Goal: Task Accomplishment & Management: Use online tool/utility

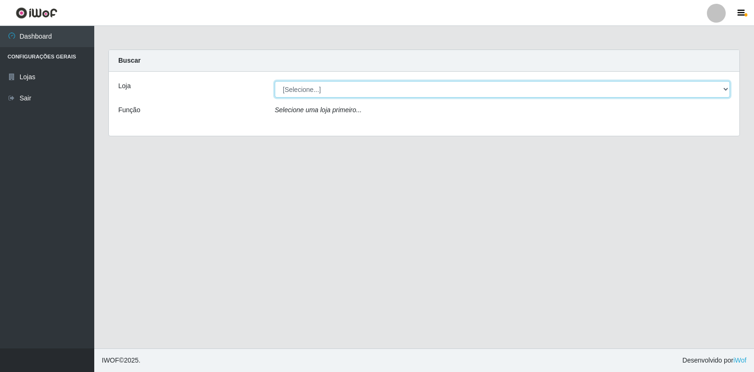
click at [305, 90] on select "[Selecione...] Atacado Vem - Loja 30 Laranjeiras Velha" at bounding box center [502, 89] width 455 height 16
select select "495"
click at [275, 81] on select "[Selecione...] Atacado Vem - Loja 30 Laranjeiras Velha" at bounding box center [502, 89] width 455 height 16
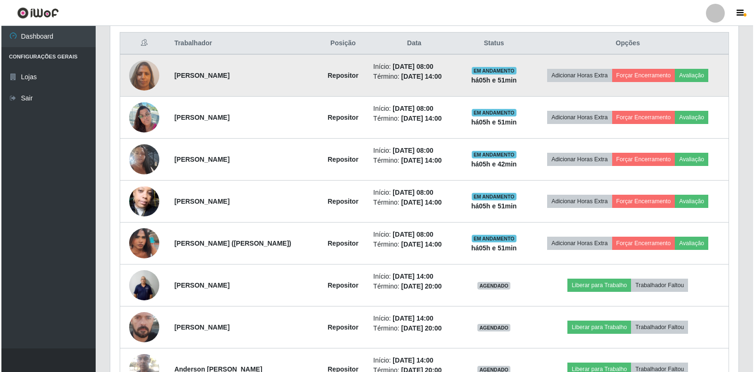
scroll to position [422, 0]
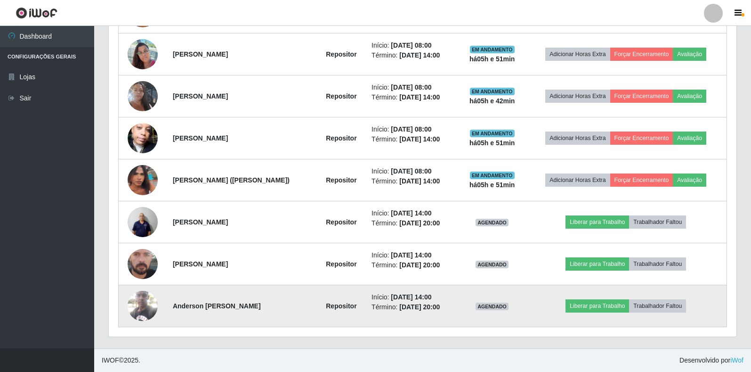
click at [147, 308] on img at bounding box center [143, 305] width 30 height 40
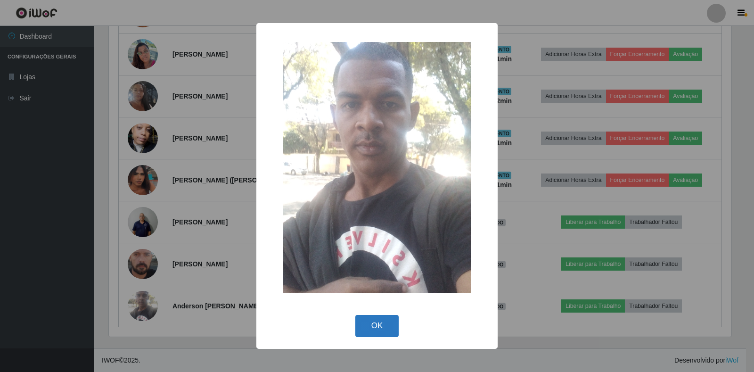
click at [389, 315] on button "OK" at bounding box center [377, 326] width 44 height 22
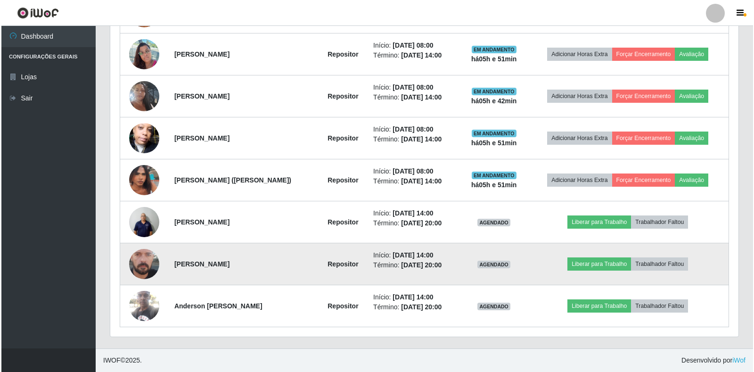
scroll to position [195, 628]
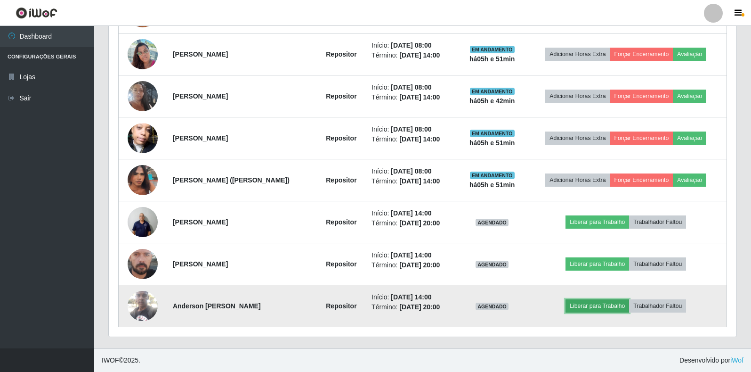
click at [597, 308] on button "Liberar para Trabalho" at bounding box center [598, 305] width 64 height 13
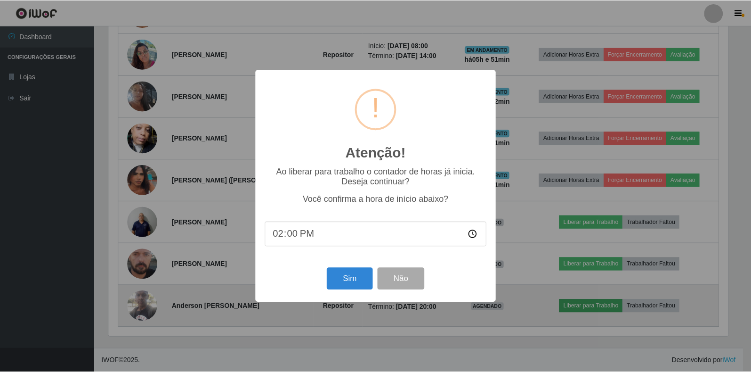
scroll to position [195, 622]
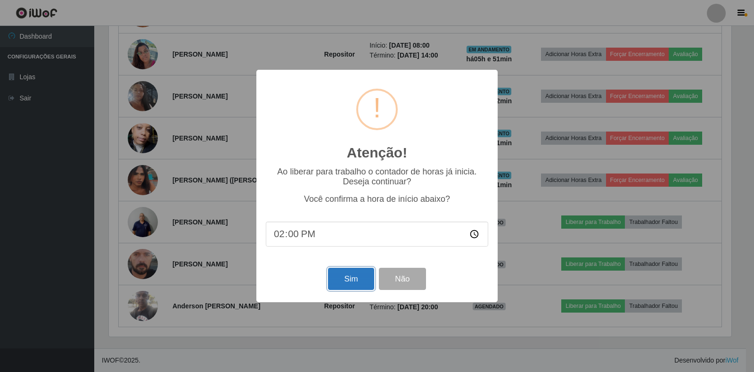
click at [355, 289] on button "Sim" at bounding box center [351, 279] width 46 height 22
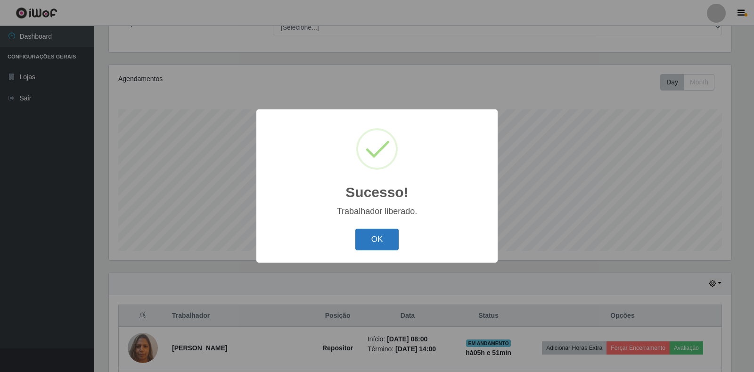
click at [376, 235] on button "OK" at bounding box center [377, 239] width 44 height 22
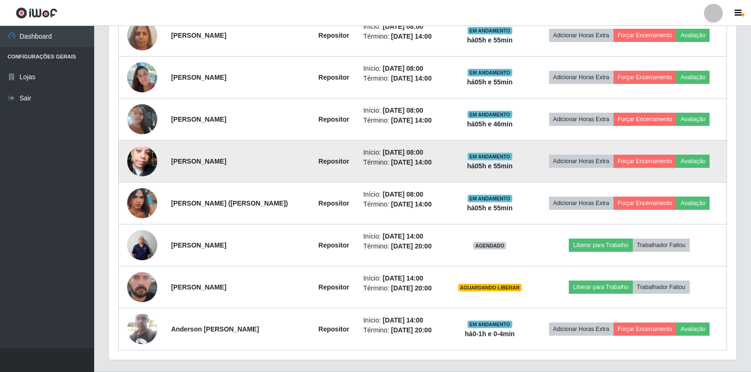
scroll to position [416, 0]
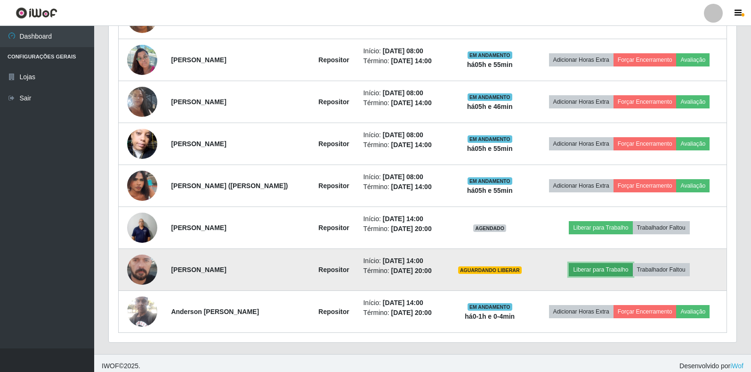
click at [628, 270] on button "Liberar para Trabalho" at bounding box center [601, 269] width 64 height 13
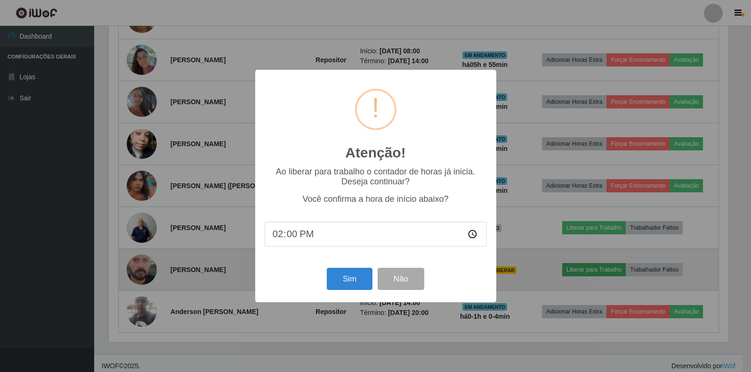
scroll to position [195, 622]
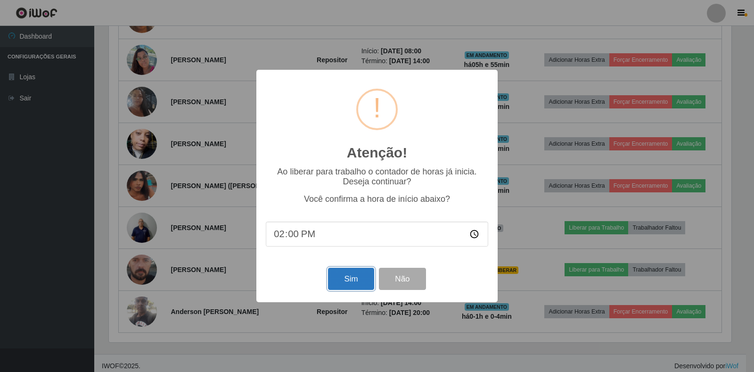
click at [358, 273] on button "Sim" at bounding box center [351, 279] width 46 height 22
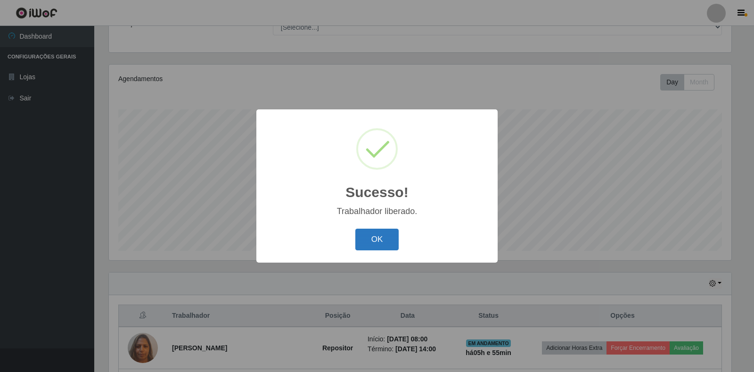
click at [387, 232] on button "OK" at bounding box center [377, 239] width 44 height 22
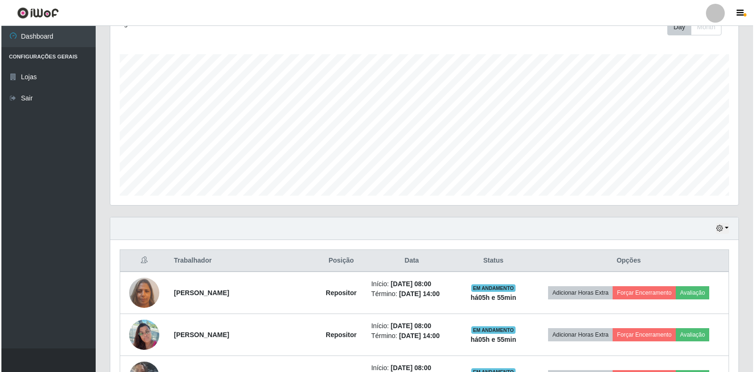
scroll to position [322, 0]
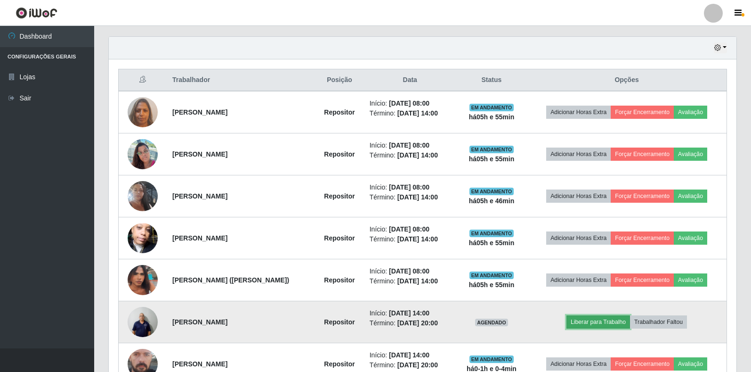
click at [609, 323] on button "Liberar para Trabalho" at bounding box center [599, 321] width 64 height 13
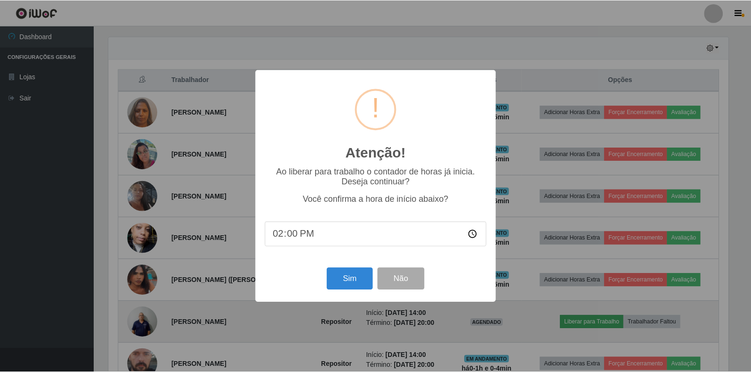
scroll to position [195, 622]
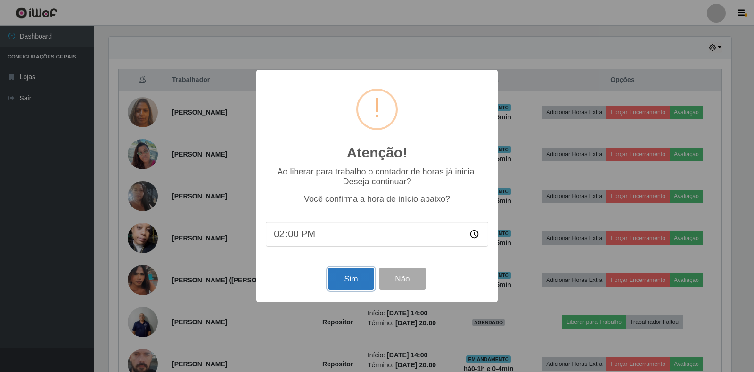
click at [357, 275] on button "Sim" at bounding box center [351, 279] width 46 height 22
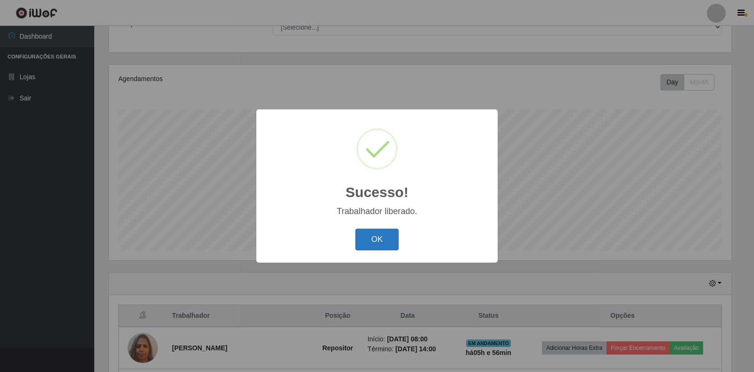
click at [374, 235] on button "OK" at bounding box center [377, 239] width 44 height 22
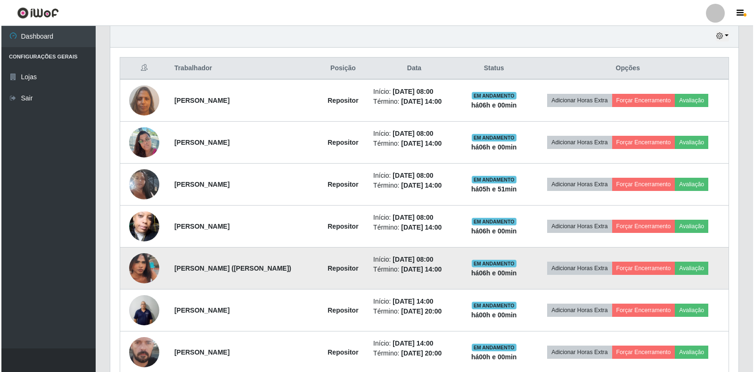
scroll to position [322, 0]
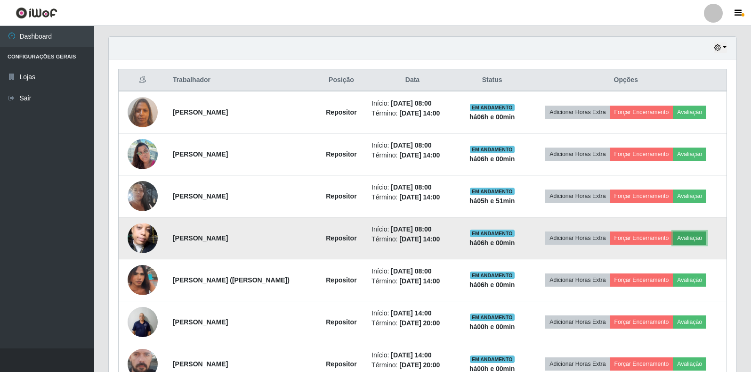
click at [706, 232] on button "Avaliação" at bounding box center [689, 237] width 33 height 13
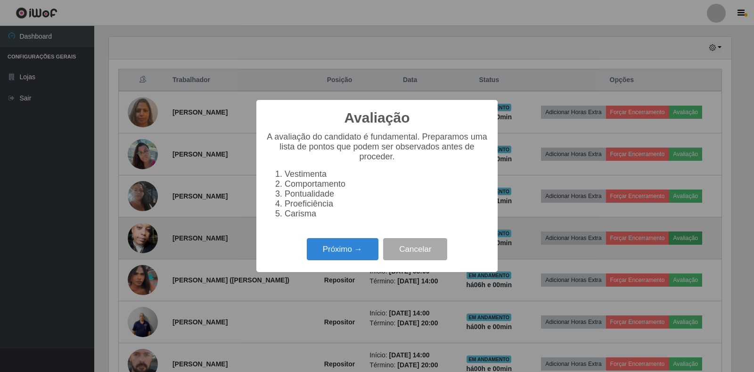
scroll to position [195, 622]
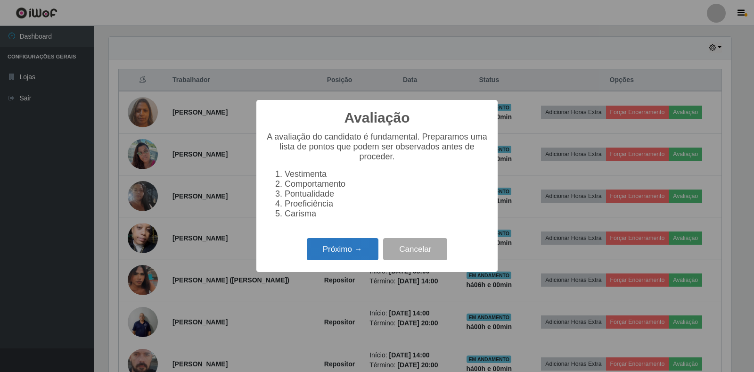
click at [345, 255] on button "Próximo →" at bounding box center [343, 249] width 72 height 22
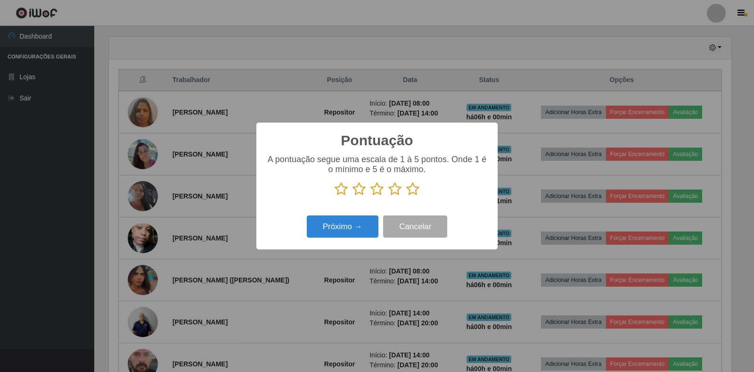
scroll to position [470788, 470361]
click at [413, 192] on icon at bounding box center [412, 189] width 13 height 14
click at [406, 196] on input "radio" at bounding box center [406, 196] width 0 height 0
click at [350, 221] on button "Próximo →" at bounding box center [343, 226] width 72 height 22
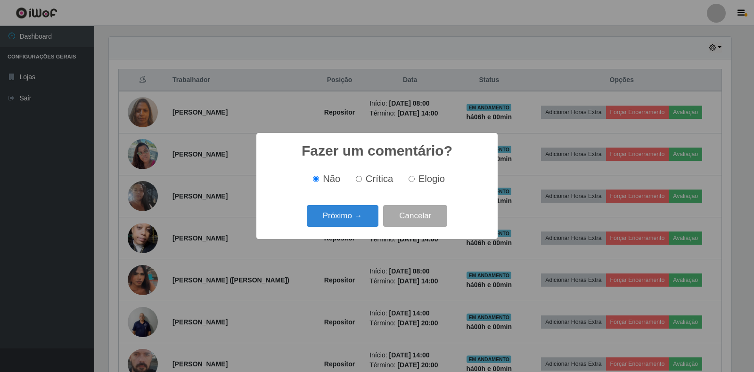
click at [350, 221] on button "Próximo →" at bounding box center [343, 216] width 72 height 22
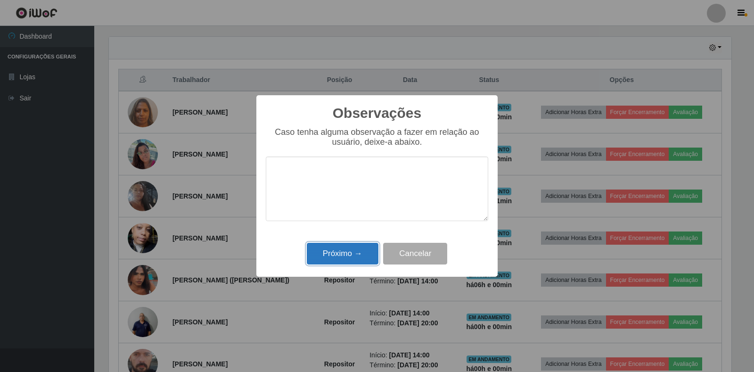
click at [345, 256] on button "Próximo →" at bounding box center [343, 254] width 72 height 22
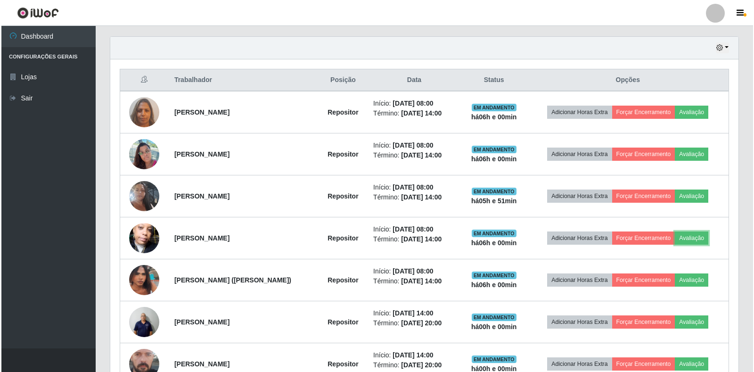
scroll to position [195, 628]
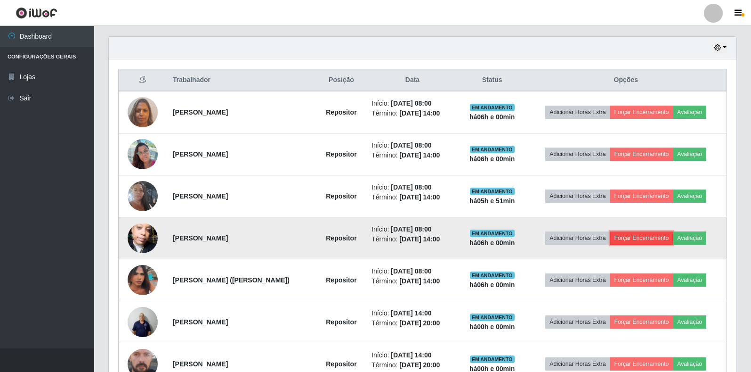
click at [653, 238] on button "Forçar Encerramento" at bounding box center [641, 237] width 63 height 13
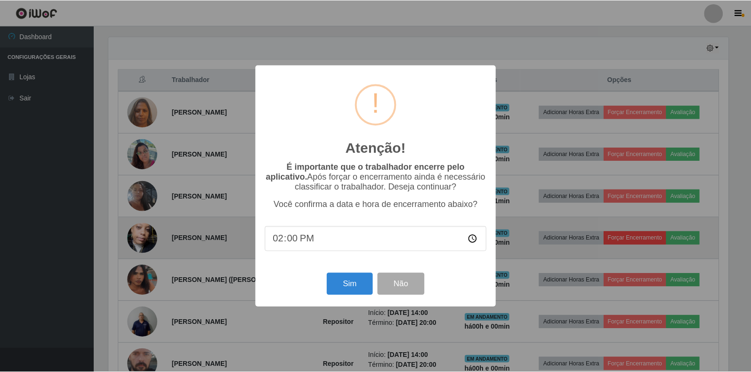
scroll to position [195, 622]
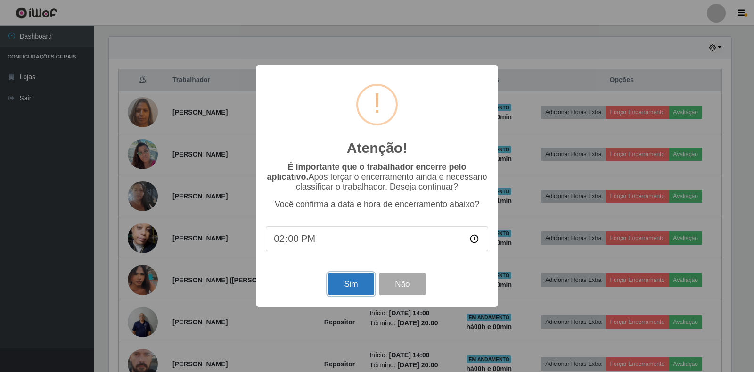
click at [347, 282] on button "Sim" at bounding box center [351, 284] width 46 height 22
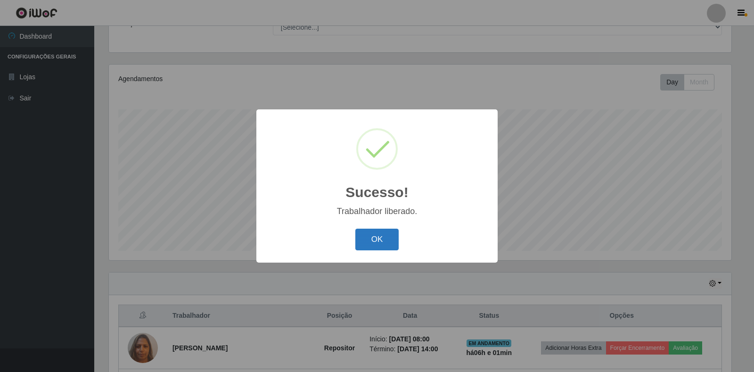
click at [367, 242] on button "OK" at bounding box center [377, 239] width 44 height 22
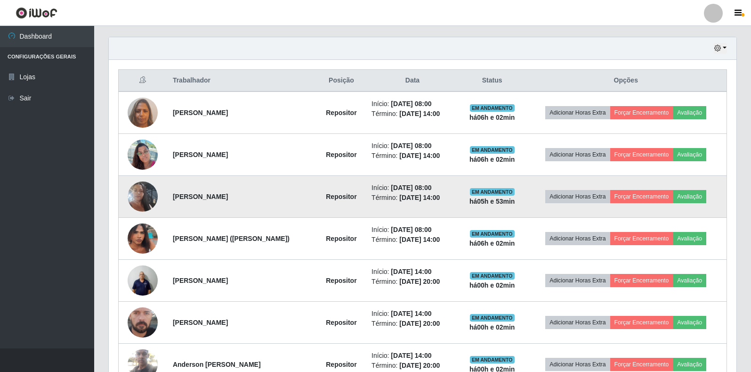
scroll to position [322, 0]
click at [695, 200] on button "Avaliação" at bounding box center [689, 195] width 33 height 13
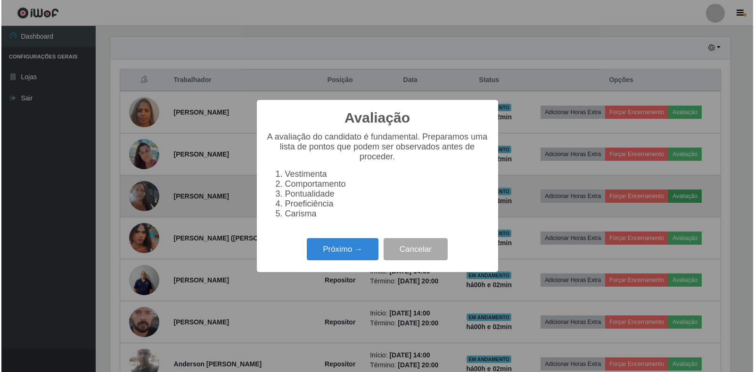
scroll to position [195, 622]
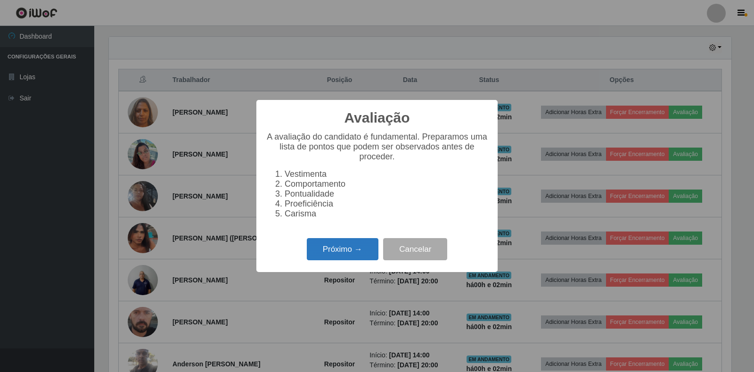
click at [333, 254] on button "Próximo →" at bounding box center [343, 249] width 72 height 22
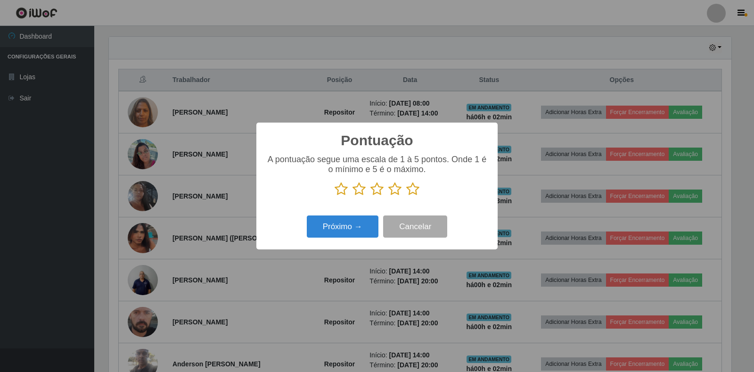
scroll to position [470788, 470361]
click at [408, 187] on icon at bounding box center [412, 189] width 13 height 14
click at [406, 196] on input "radio" at bounding box center [406, 196] width 0 height 0
click at [348, 225] on button "Próximo →" at bounding box center [343, 226] width 72 height 22
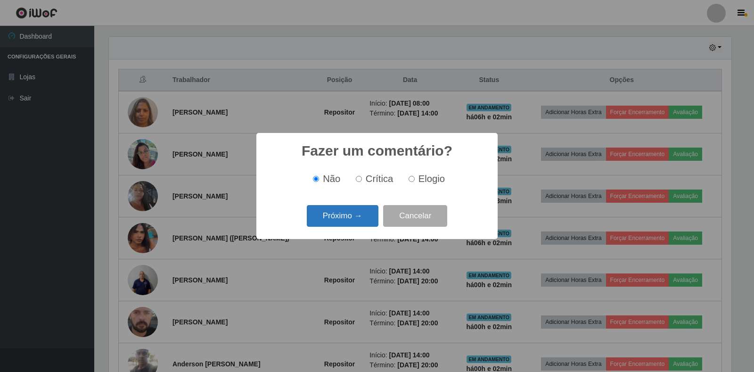
click at [345, 215] on button "Próximo →" at bounding box center [343, 216] width 72 height 22
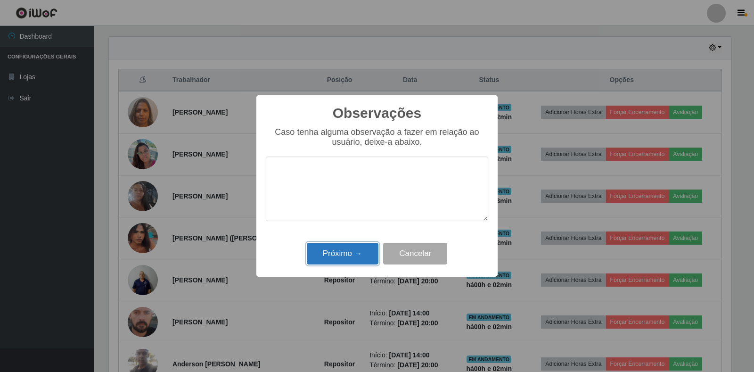
click at [338, 254] on button "Próximo →" at bounding box center [343, 254] width 72 height 22
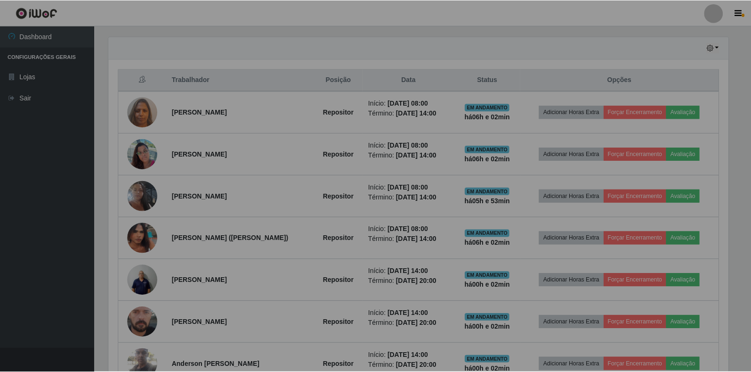
scroll to position [195, 628]
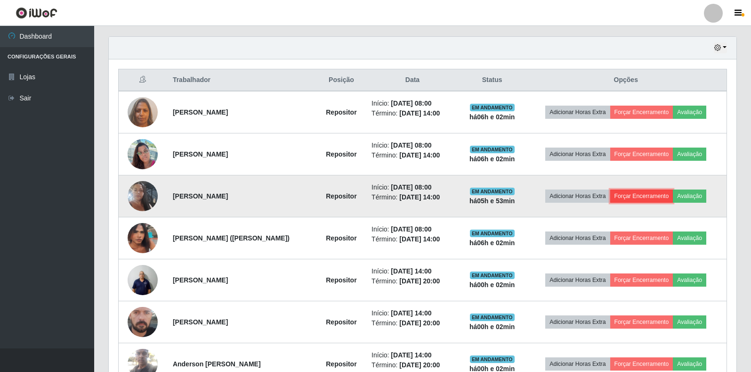
click at [656, 197] on button "Forçar Encerramento" at bounding box center [641, 195] width 63 height 13
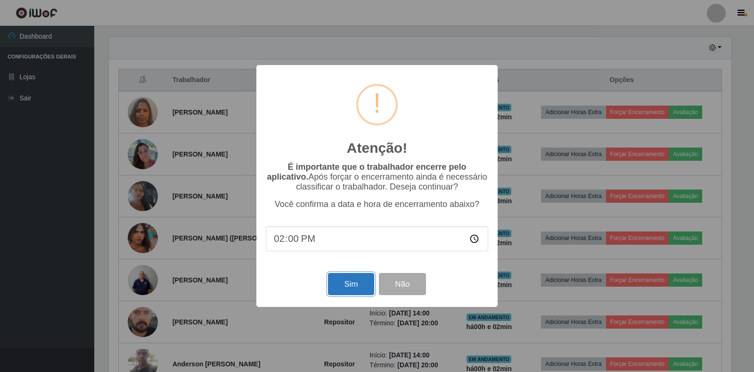
click at [365, 288] on button "Sim" at bounding box center [351, 284] width 46 height 22
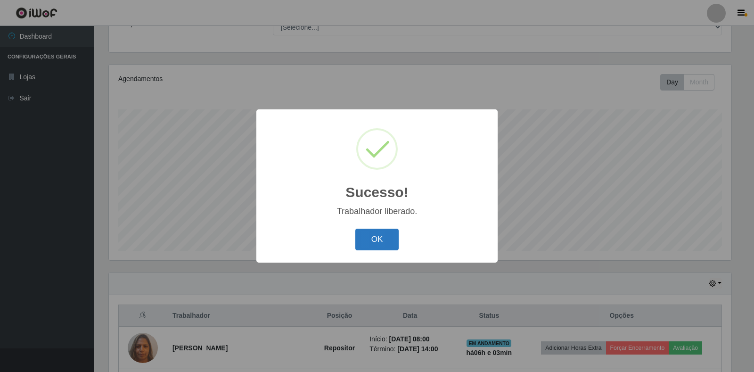
click at [381, 241] on button "OK" at bounding box center [377, 239] width 44 height 22
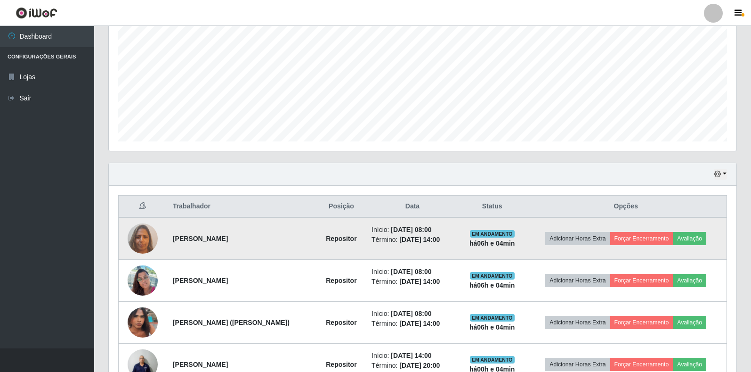
scroll to position [338, 0]
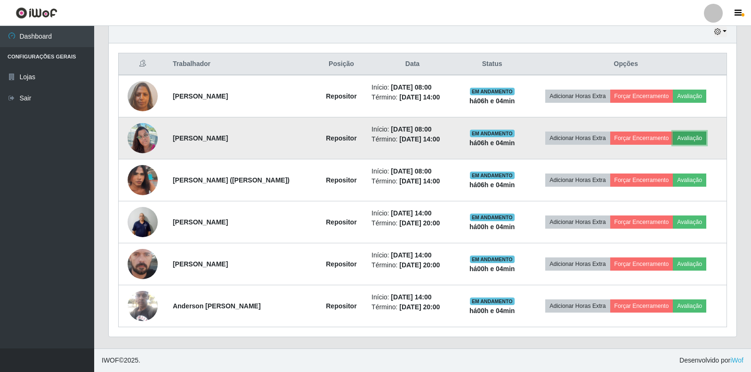
click at [693, 136] on button "Avaliação" at bounding box center [689, 137] width 33 height 13
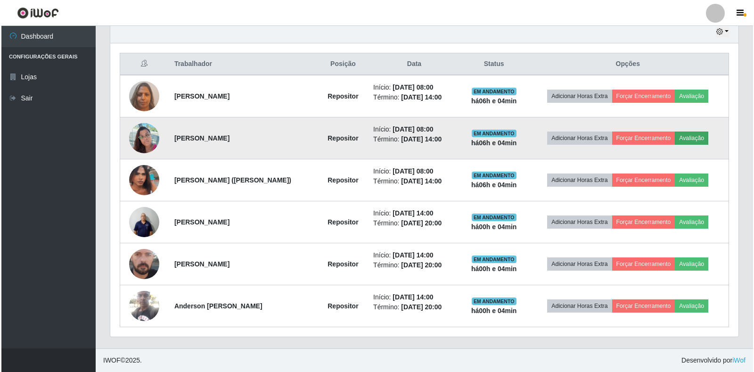
scroll to position [195, 622]
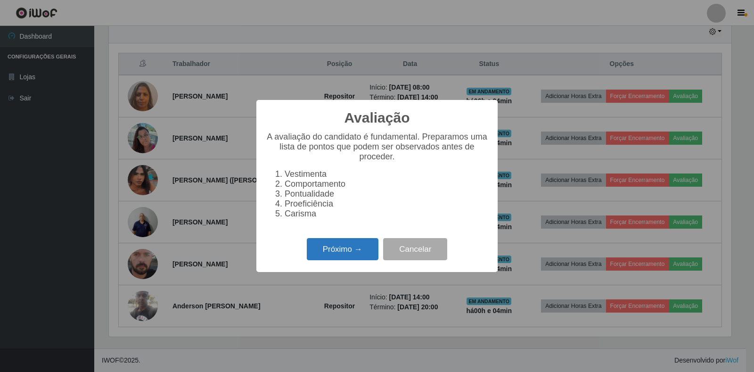
click at [375, 248] on button "Próximo →" at bounding box center [343, 249] width 72 height 22
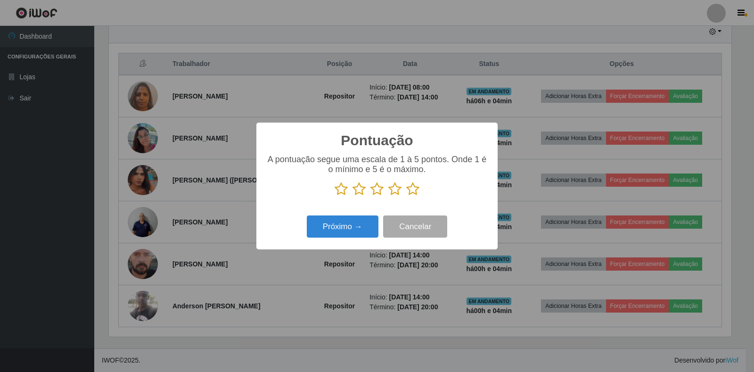
scroll to position [470788, 470361]
click at [414, 192] on icon at bounding box center [412, 189] width 13 height 14
click at [406, 196] on input "radio" at bounding box center [406, 196] width 0 height 0
click at [348, 224] on button "Próximo →" at bounding box center [343, 226] width 72 height 22
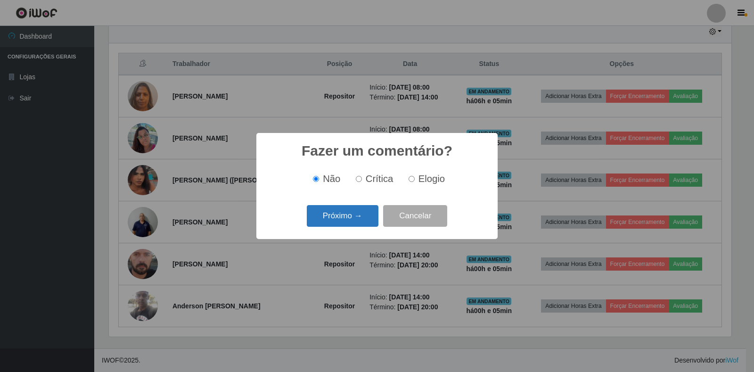
click at [356, 218] on button "Próximo →" at bounding box center [343, 216] width 72 height 22
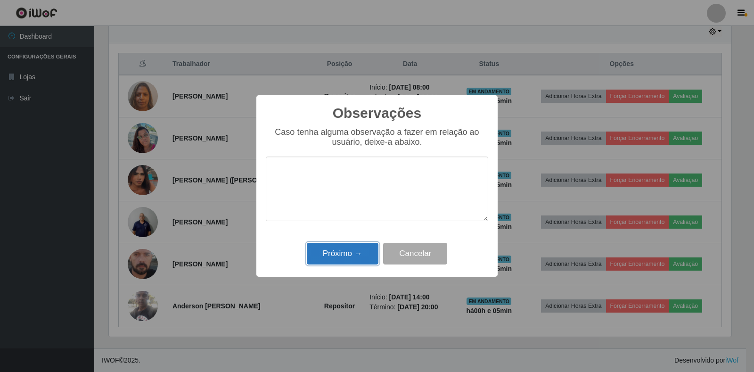
click at [319, 255] on button "Próximo →" at bounding box center [343, 254] width 72 height 22
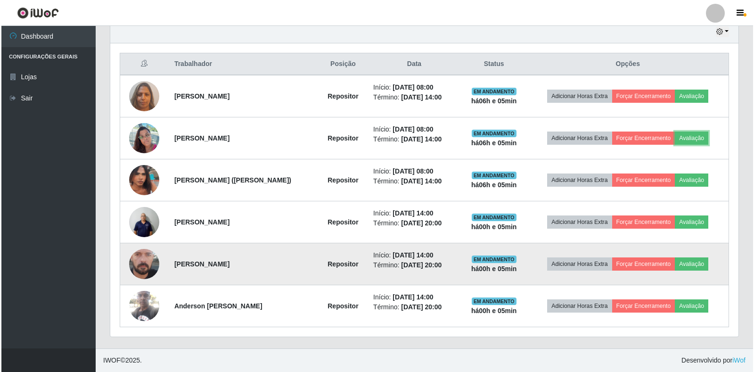
scroll to position [195, 628]
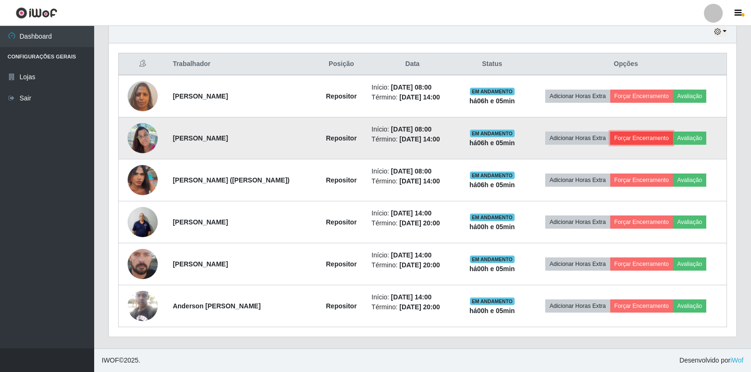
click at [653, 141] on button "Forçar Encerramento" at bounding box center [641, 137] width 63 height 13
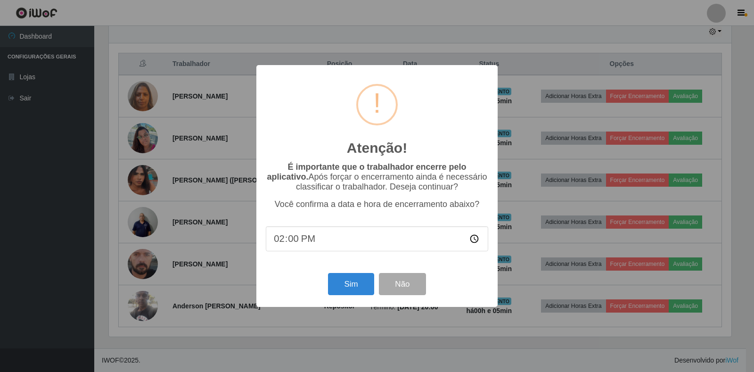
type input "14:05"
click at [351, 294] on button "Sim" at bounding box center [351, 284] width 46 height 22
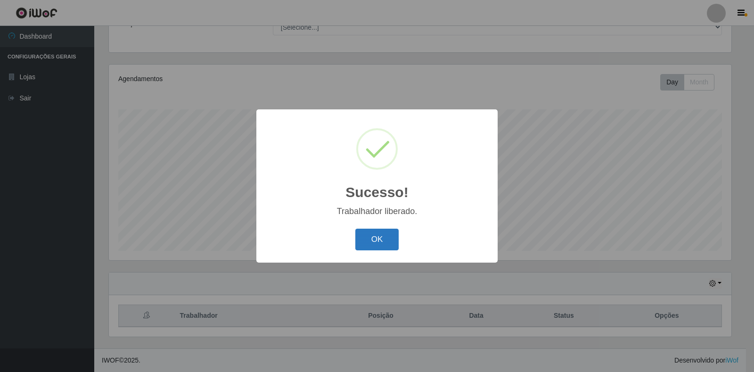
click at [381, 243] on button "OK" at bounding box center [377, 239] width 44 height 22
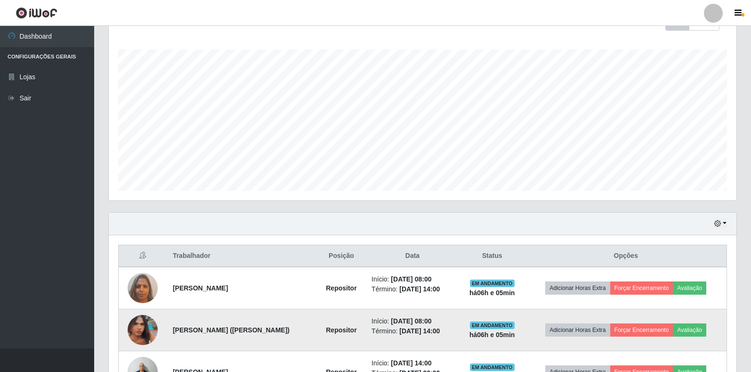
scroll to position [227, 0]
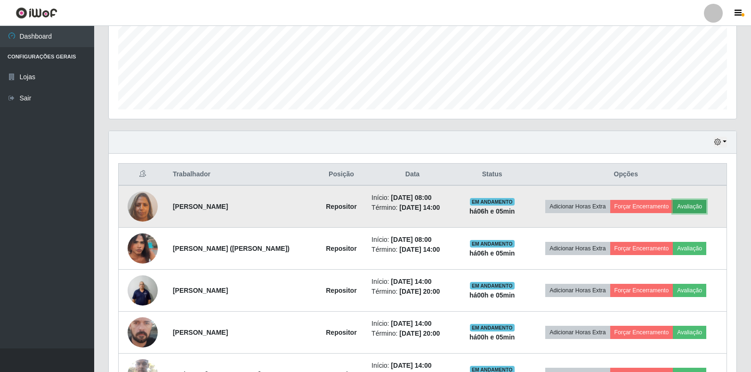
click at [702, 203] on button "Avaliação" at bounding box center [689, 206] width 33 height 13
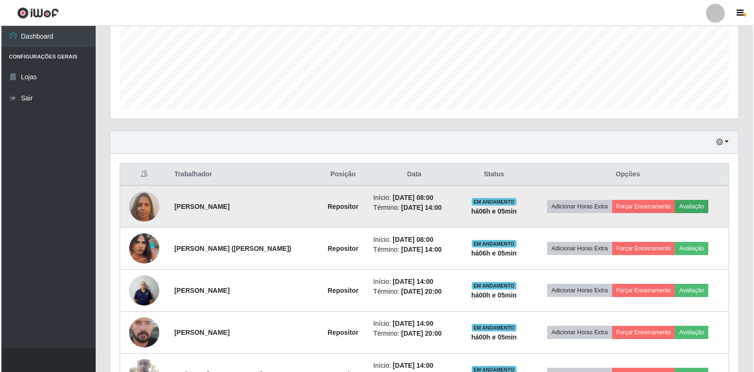
scroll to position [195, 622]
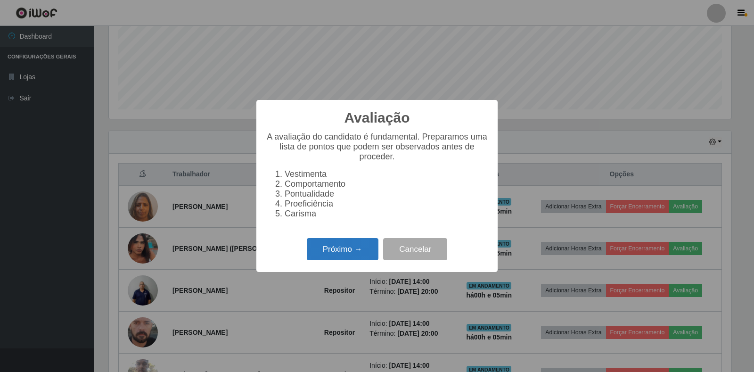
click at [331, 260] on button "Próximo →" at bounding box center [343, 249] width 72 height 22
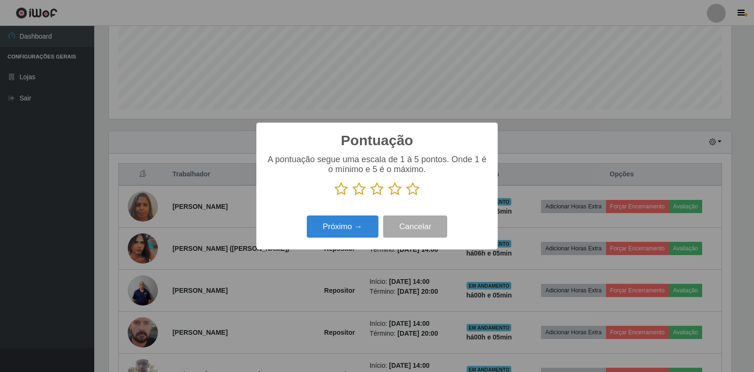
click at [411, 190] on icon at bounding box center [412, 189] width 13 height 14
click at [406, 196] on input "radio" at bounding box center [406, 196] width 0 height 0
click at [353, 226] on button "Próximo →" at bounding box center [343, 226] width 72 height 22
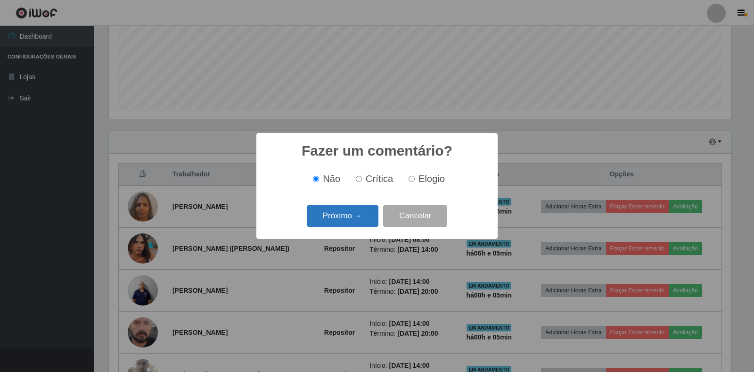
click at [360, 219] on button "Próximo →" at bounding box center [343, 216] width 72 height 22
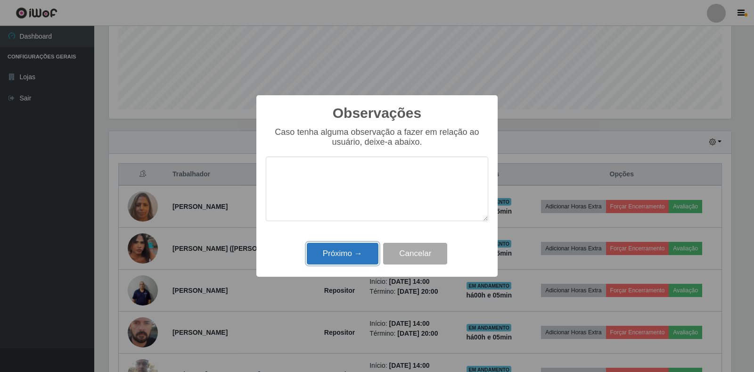
click at [356, 246] on button "Próximo →" at bounding box center [343, 254] width 72 height 22
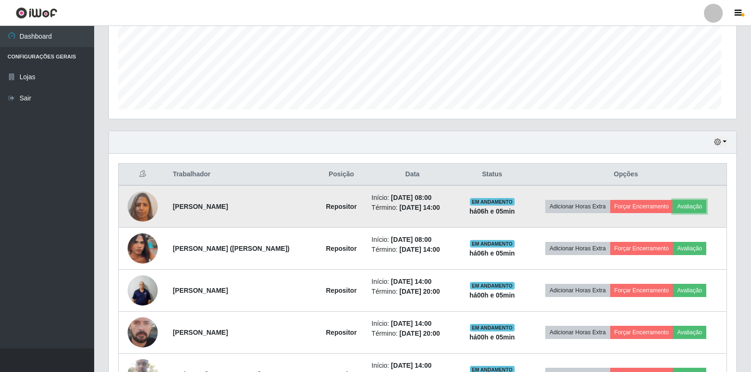
scroll to position [195, 628]
click at [668, 202] on button "Forçar Encerramento" at bounding box center [641, 206] width 63 height 13
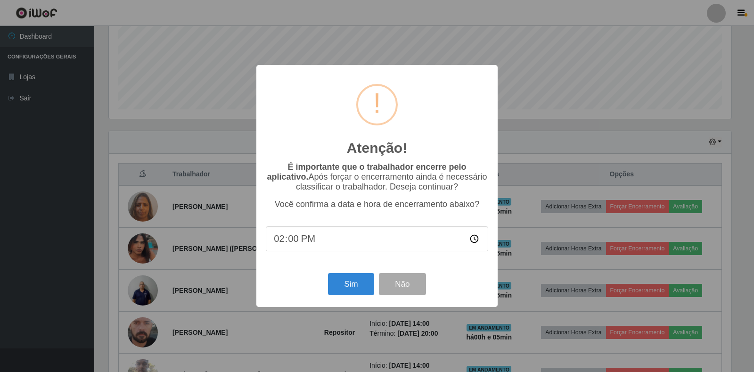
type input "14:05"
click at [361, 283] on button "Sim" at bounding box center [351, 284] width 46 height 22
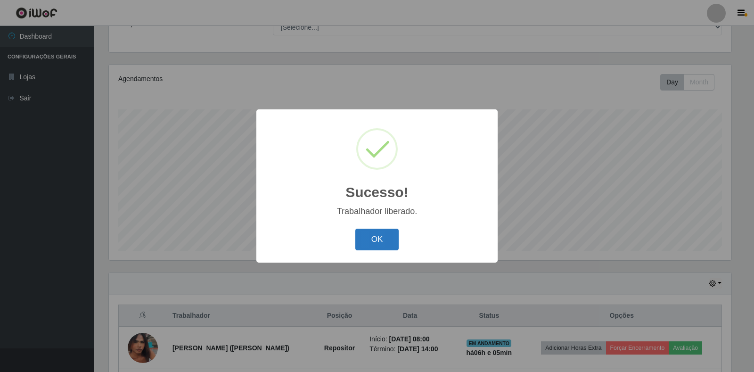
click at [381, 239] on button "OK" at bounding box center [377, 239] width 44 height 22
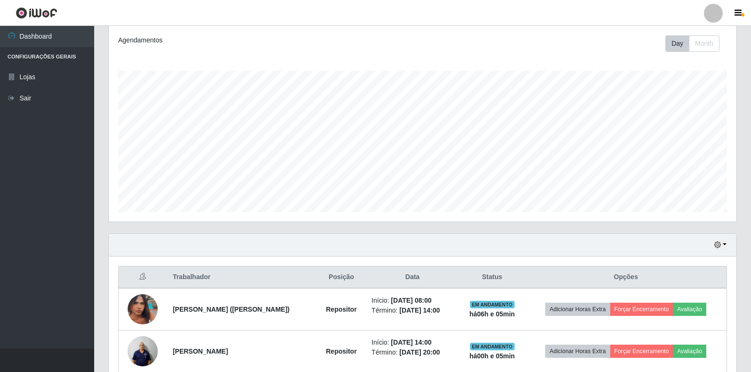
scroll to position [0, 0]
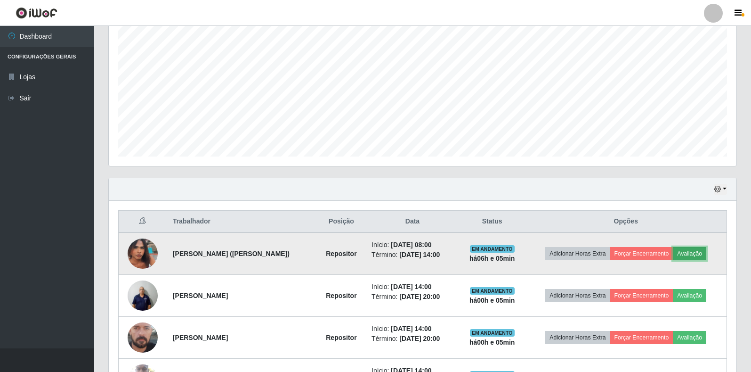
click at [706, 256] on button "Avaliação" at bounding box center [689, 253] width 33 height 13
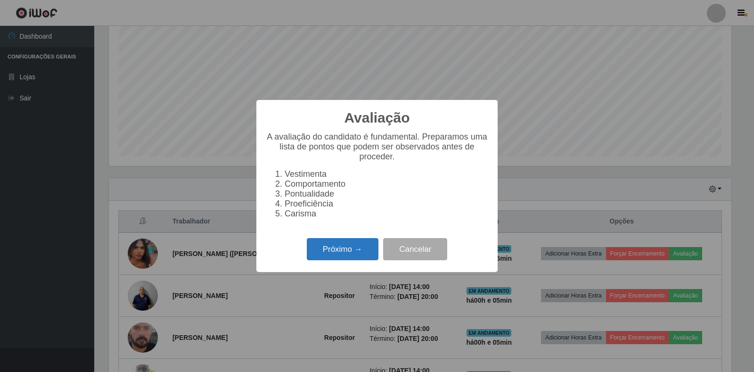
click at [331, 253] on button "Próximo →" at bounding box center [343, 249] width 72 height 22
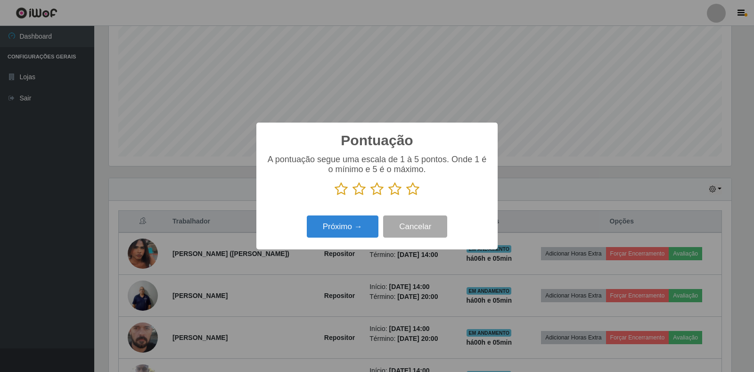
click at [408, 191] on icon at bounding box center [412, 189] width 13 height 14
click at [406, 196] on input "radio" at bounding box center [406, 196] width 0 height 0
click at [356, 220] on button "Próximo →" at bounding box center [343, 226] width 72 height 22
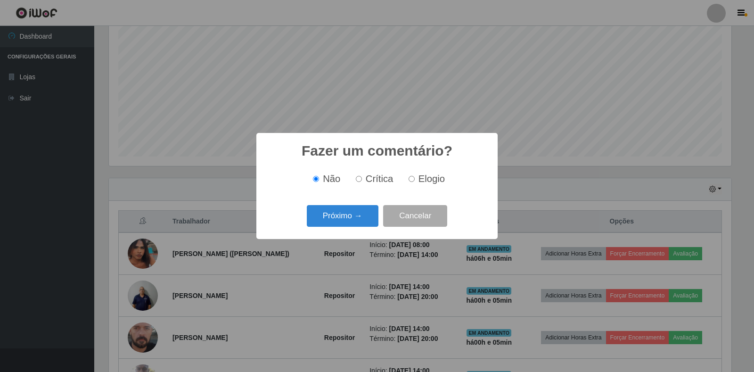
click at [356, 220] on button "Próximo →" at bounding box center [343, 216] width 72 height 22
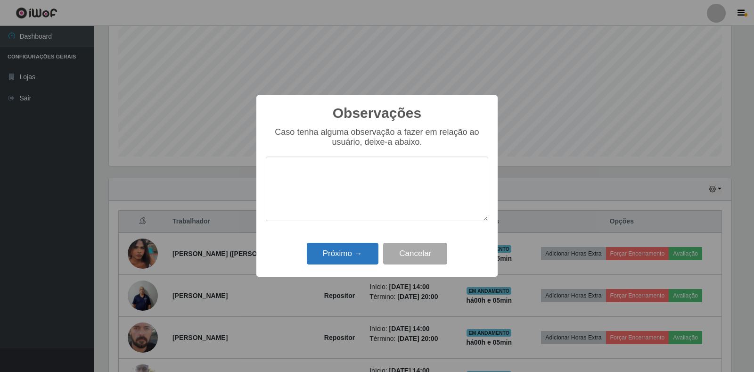
drag, startPoint x: 354, startPoint y: 240, endPoint x: 352, endPoint y: 249, distance: 8.7
click at [353, 247] on div "Observações × Caso tenha alguma observação a fazer em relação ao usuário, deixe…" at bounding box center [376, 185] width 241 height 181
click at [352, 249] on button "Próximo →" at bounding box center [343, 254] width 72 height 22
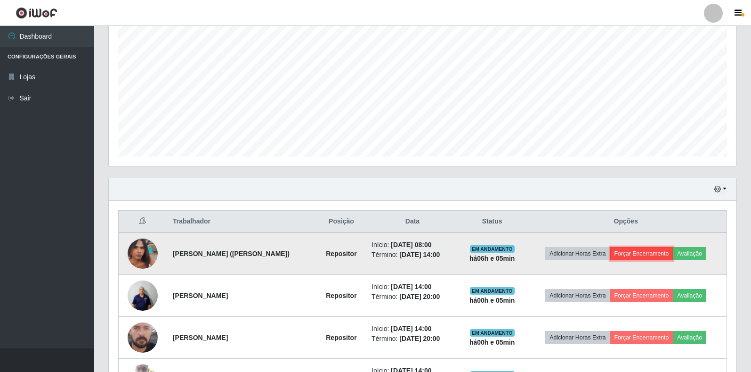
click at [638, 256] on button "Forçar Encerramento" at bounding box center [641, 253] width 63 height 13
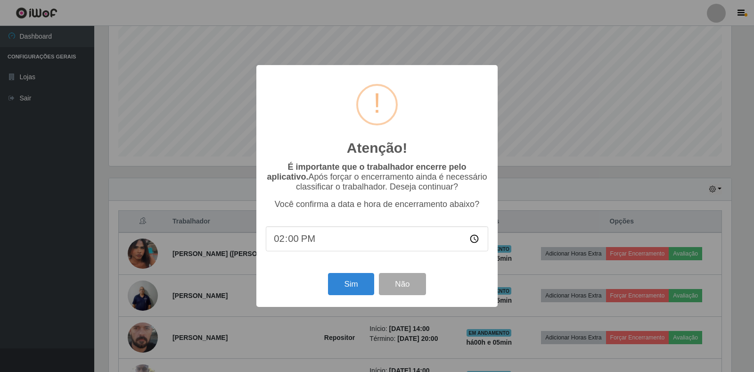
type input "14:05"
click at [331, 282] on button "Sim" at bounding box center [351, 284] width 46 height 22
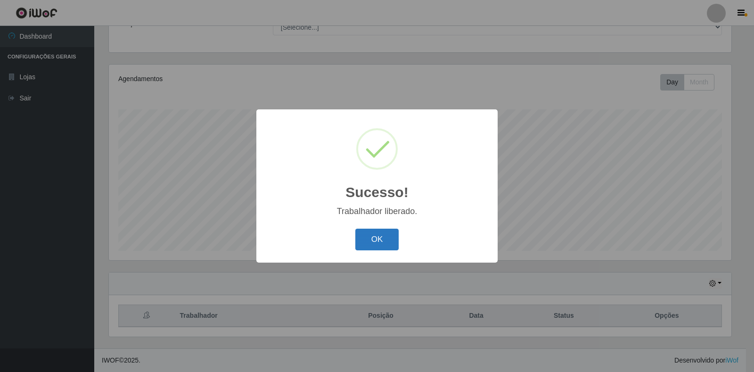
click at [381, 239] on button "OK" at bounding box center [377, 239] width 44 height 22
